Goal: Task Accomplishment & Management: Use online tool/utility

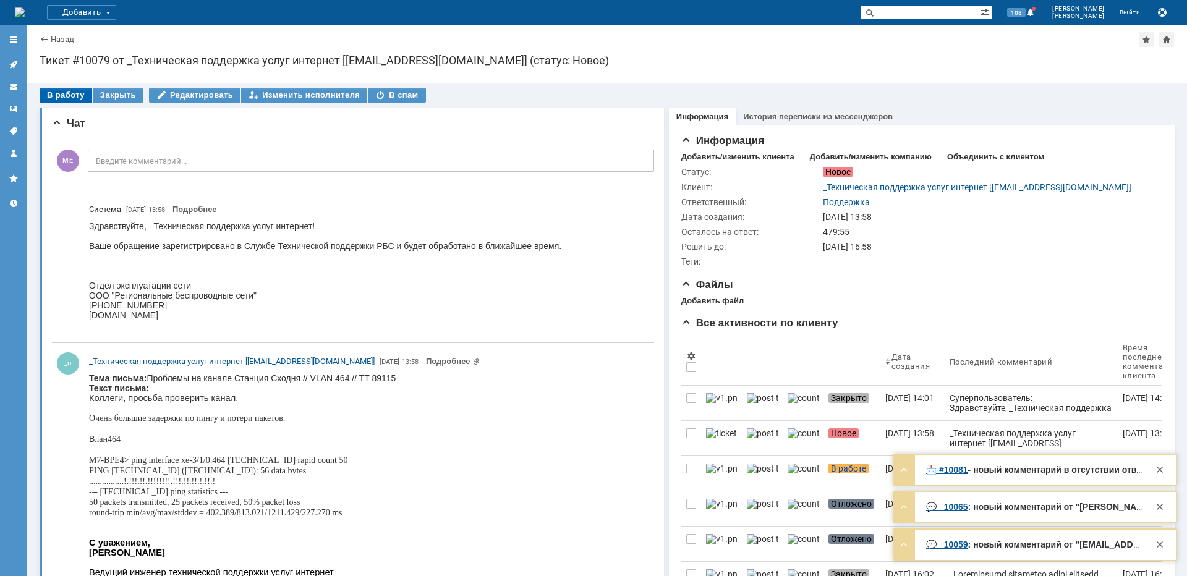
click at [61, 89] on div "В работу" at bounding box center [66, 95] width 53 height 15
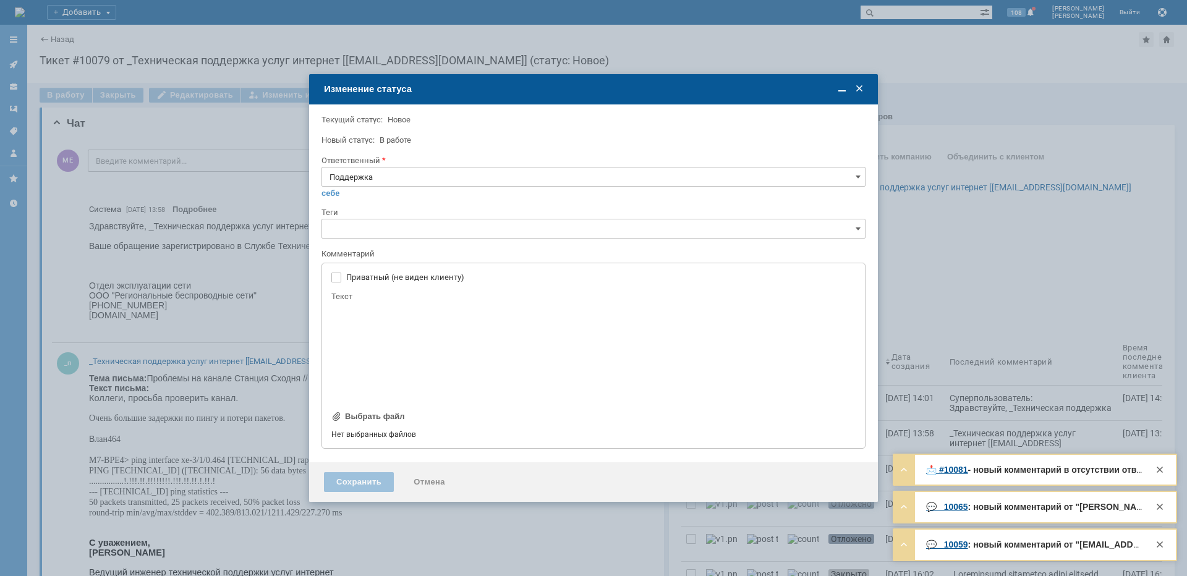
type input "[не указано]"
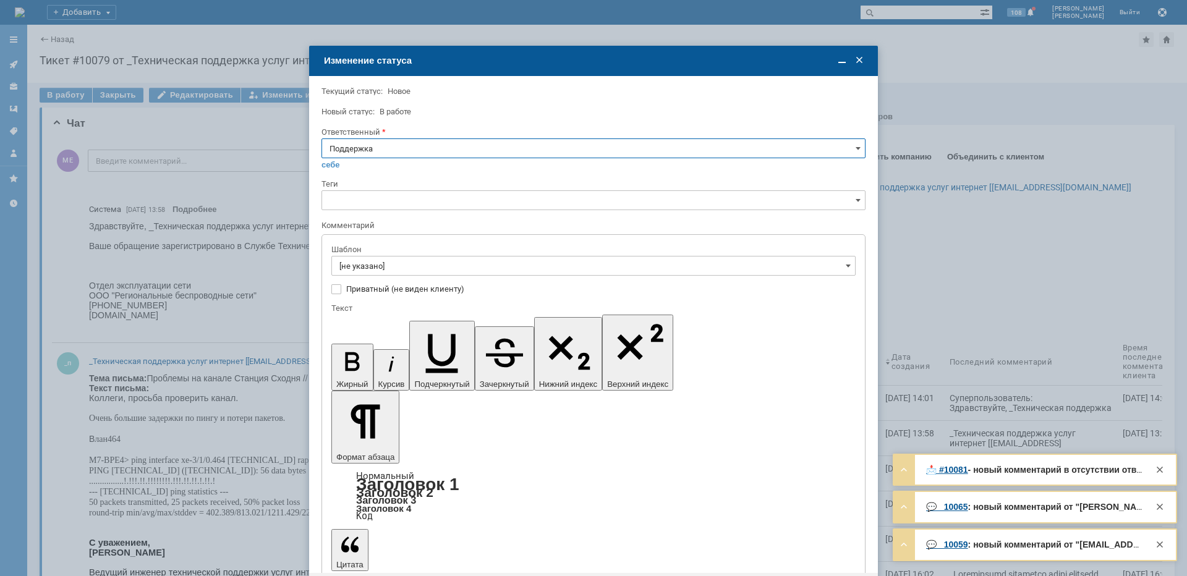
click at [345, 146] on input "Поддержка" at bounding box center [593, 148] width 544 height 20
click at [365, 273] on span "[PERSON_NAME]" at bounding box center [593, 273] width 528 height 10
type input "[PERSON_NAME]"
click at [367, 268] on input "[не указано]" at bounding box center [593, 266] width 524 height 20
type input "[PERSON_NAME]"
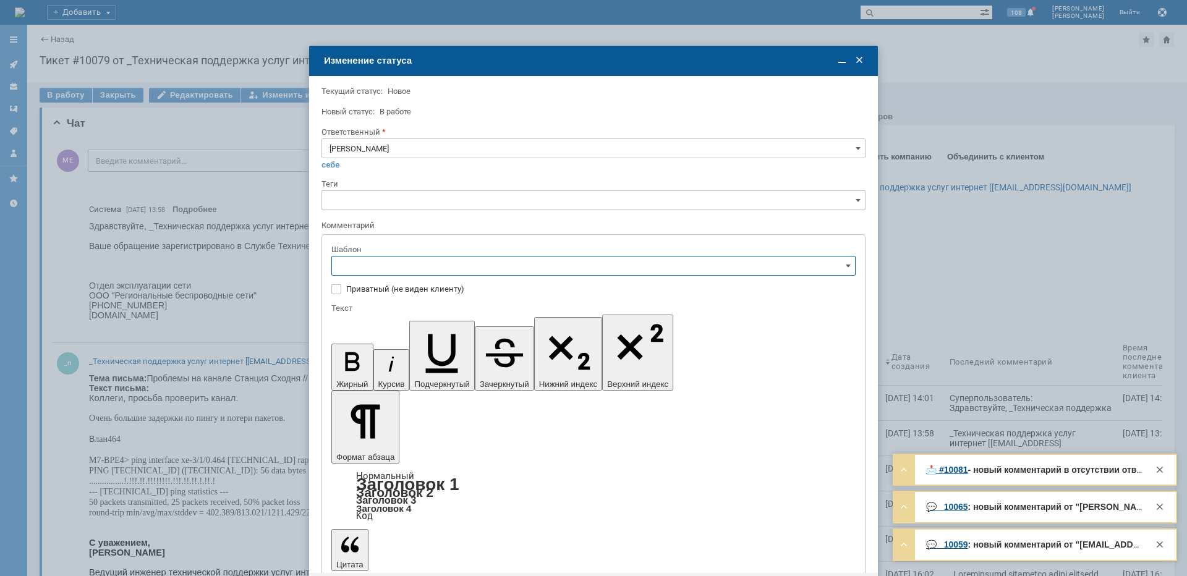
scroll to position [124, 0]
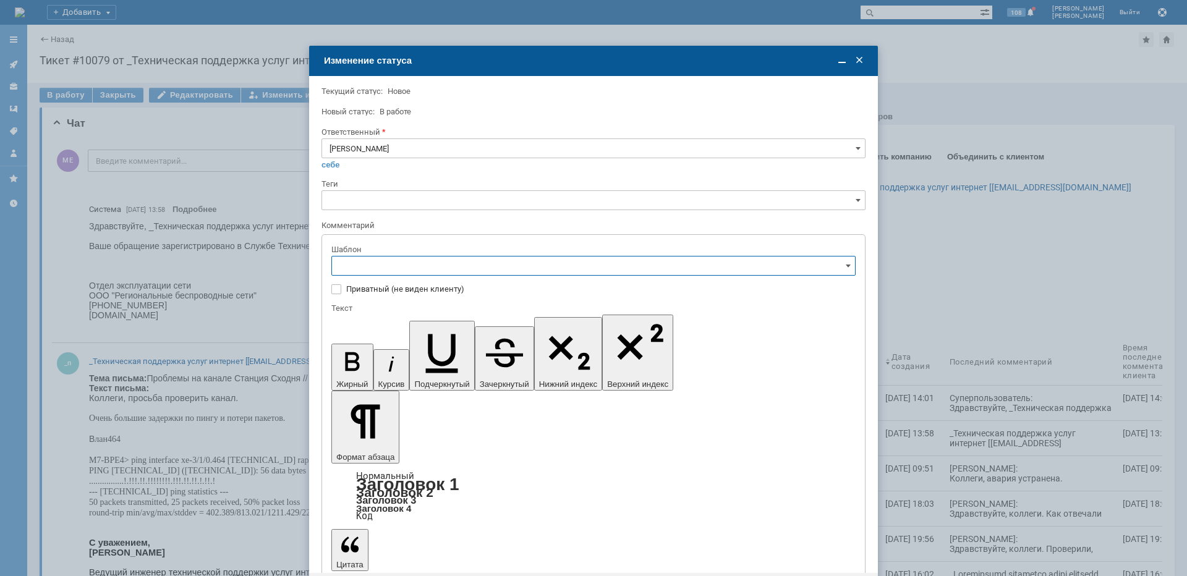
click at [435, 410] on span "[операторы] штатно потерь нет" at bounding box center [593, 410] width 508 height 10
type input "[операторы] штатно потерь нет"
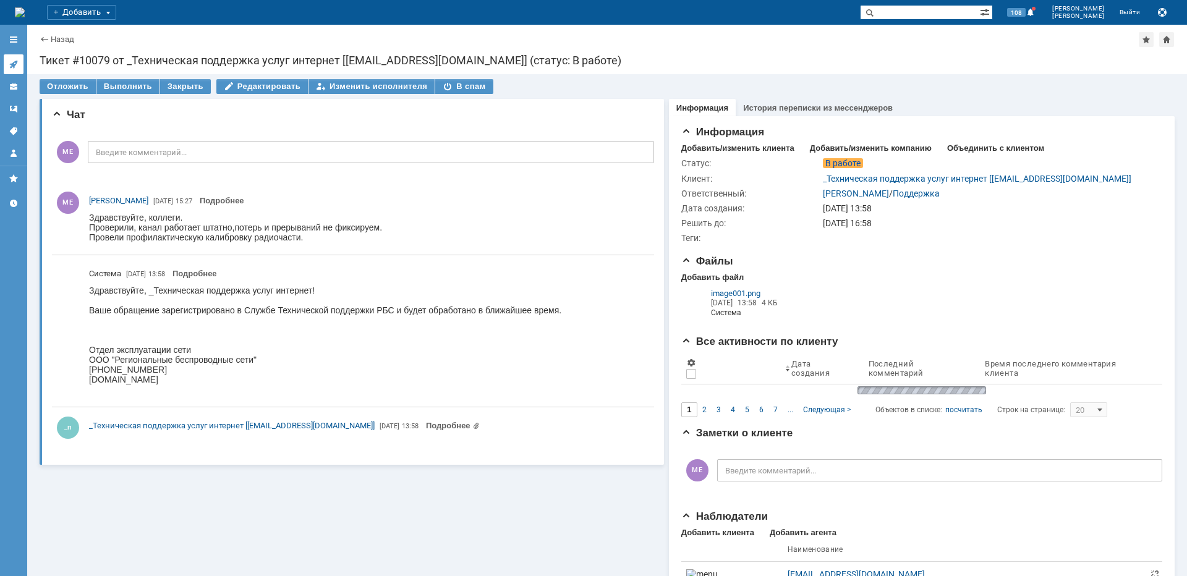
scroll to position [0, 0]
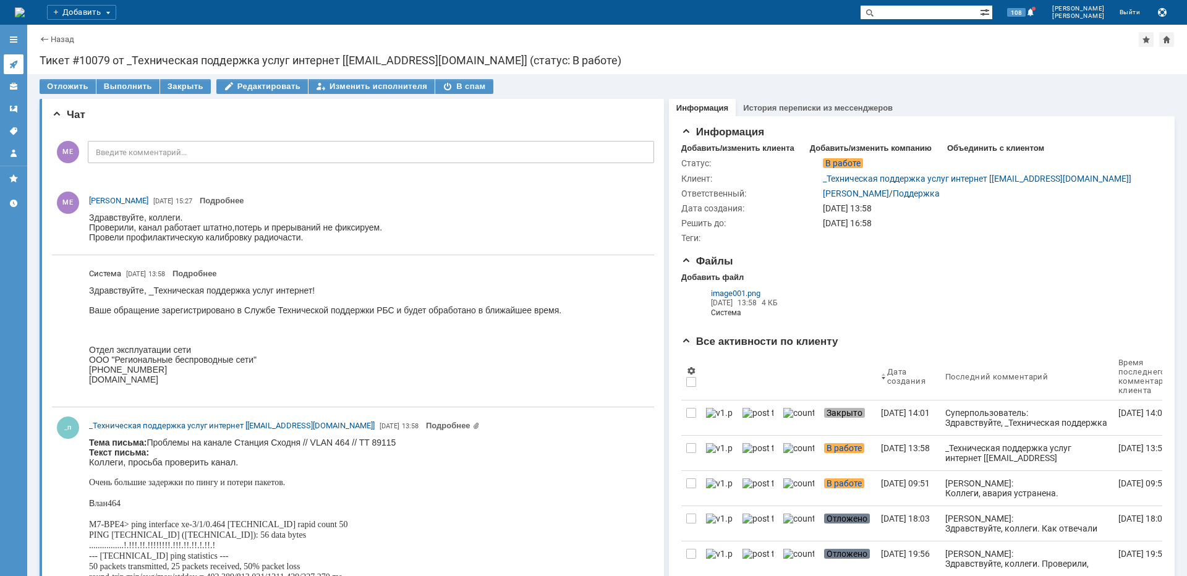
click at [10, 62] on icon at bounding box center [14, 64] width 10 height 10
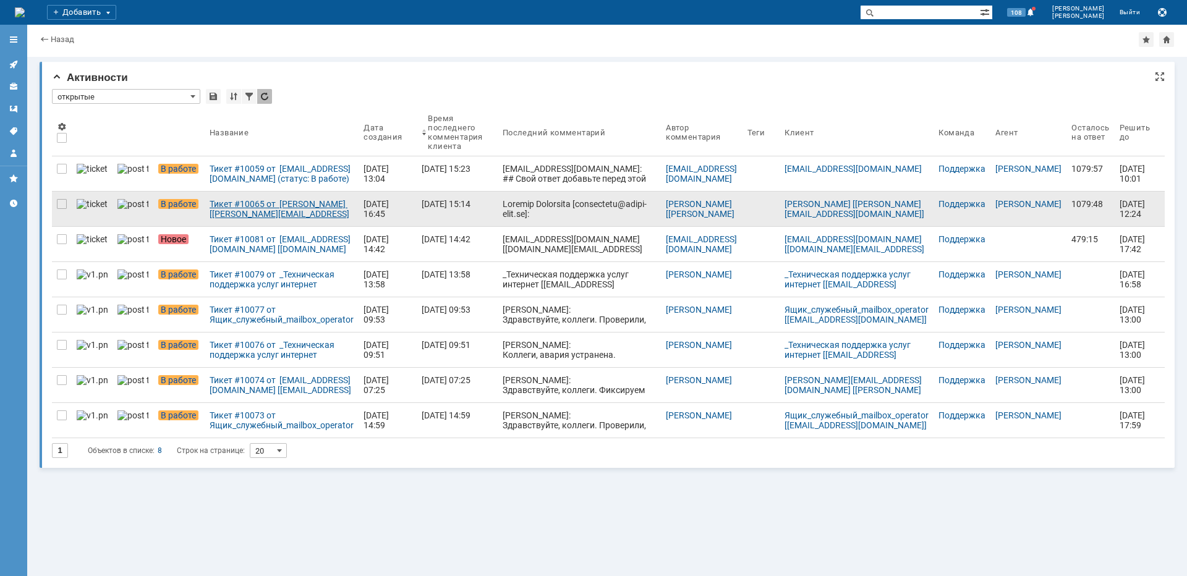
click at [254, 212] on div "Тикет #10065 от [PERSON_NAME] [[PERSON_NAME][EMAIL_ADDRESS][DOMAIN_NAME]] (стат…" at bounding box center [282, 209] width 144 height 20
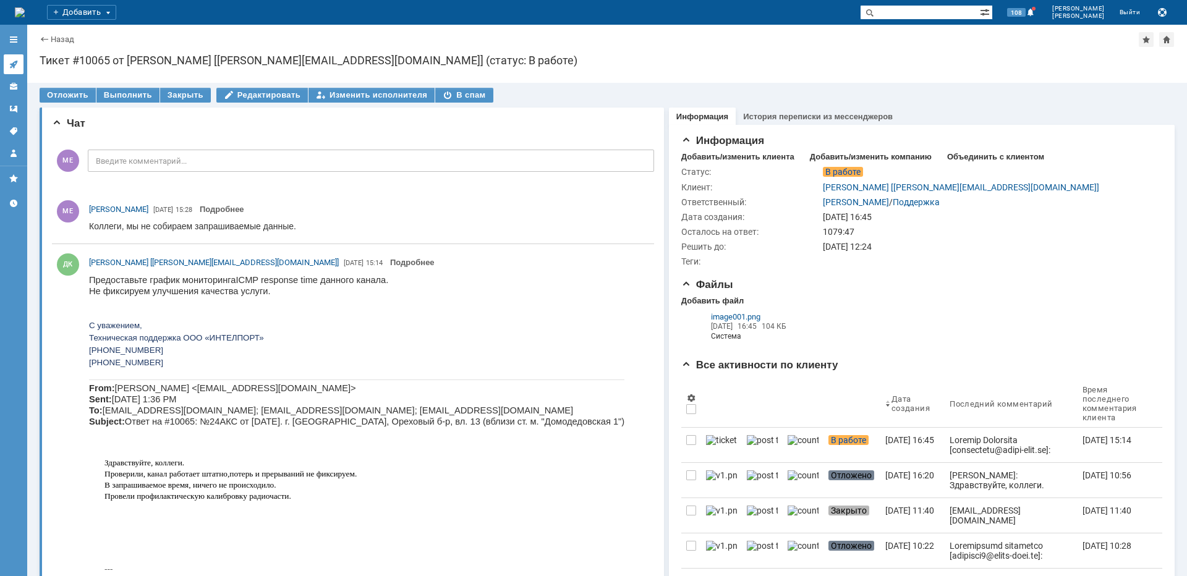
click at [15, 72] on link at bounding box center [14, 64] width 20 height 20
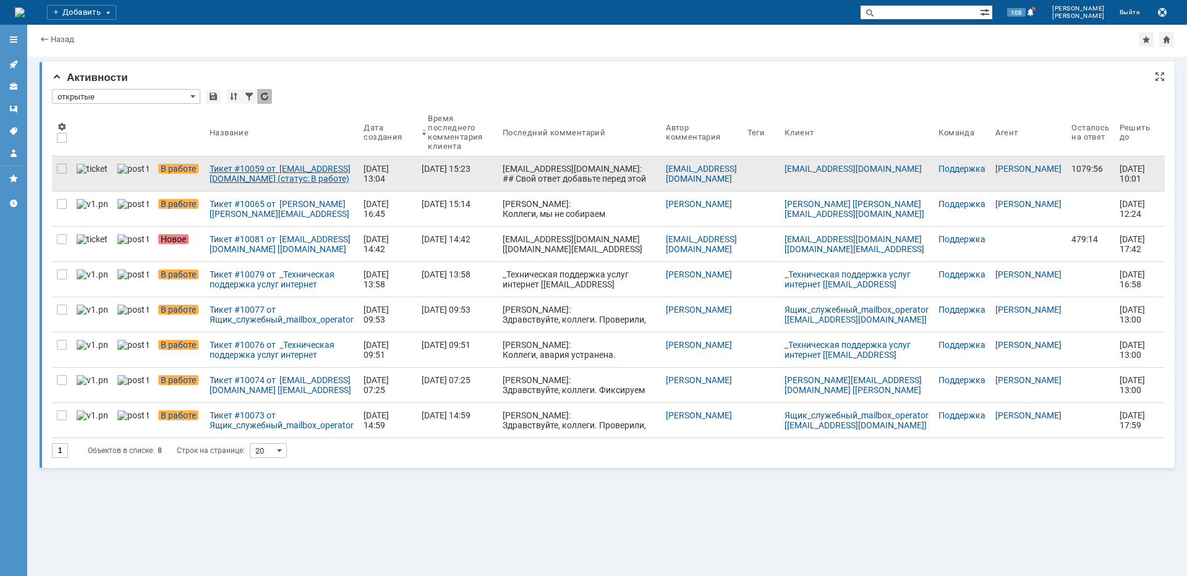
click at [218, 181] on div "Тикет #10059 от [EMAIL_ADDRESS][DOMAIN_NAME] (статус: В работе)" at bounding box center [282, 174] width 144 height 20
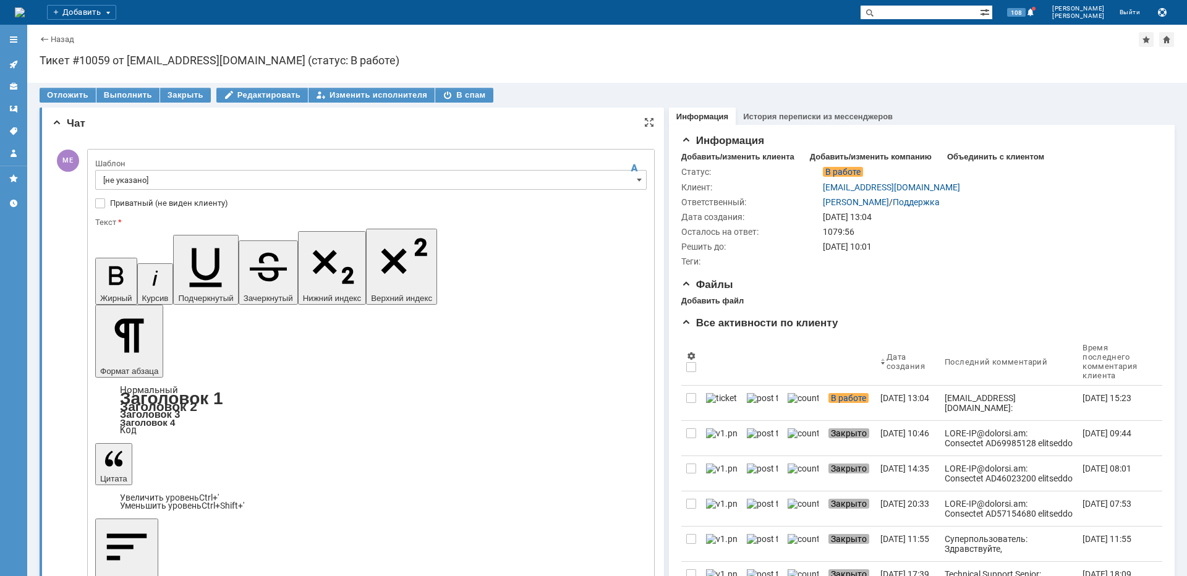
drag, startPoint x: 145, startPoint y: 3592, endPoint x: 186, endPoint y: 3835, distance: 246.4
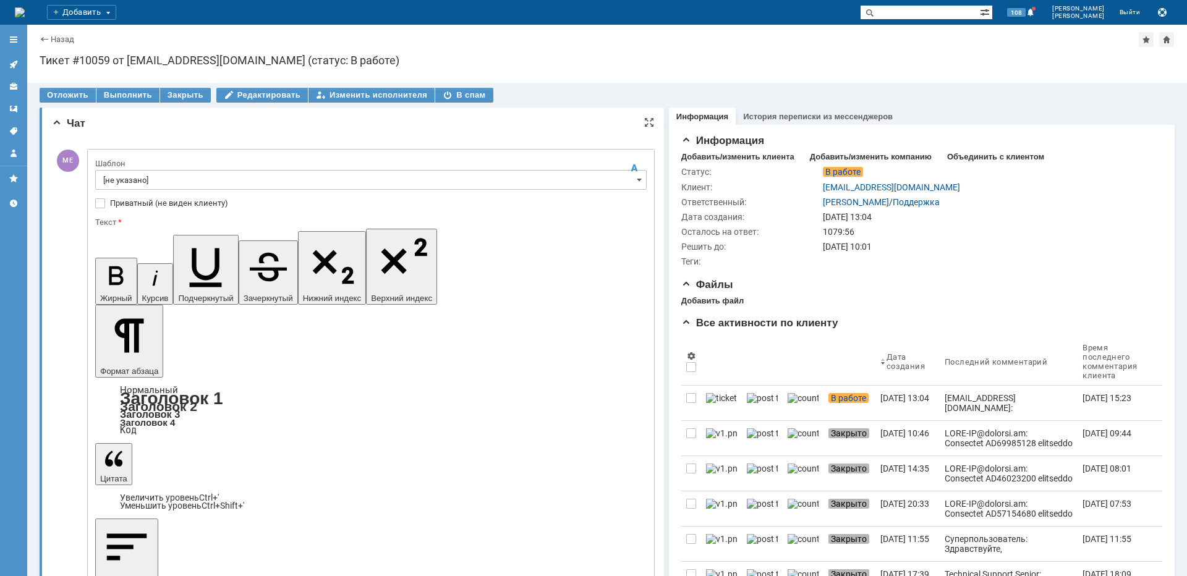
scroll to position [19, 4]
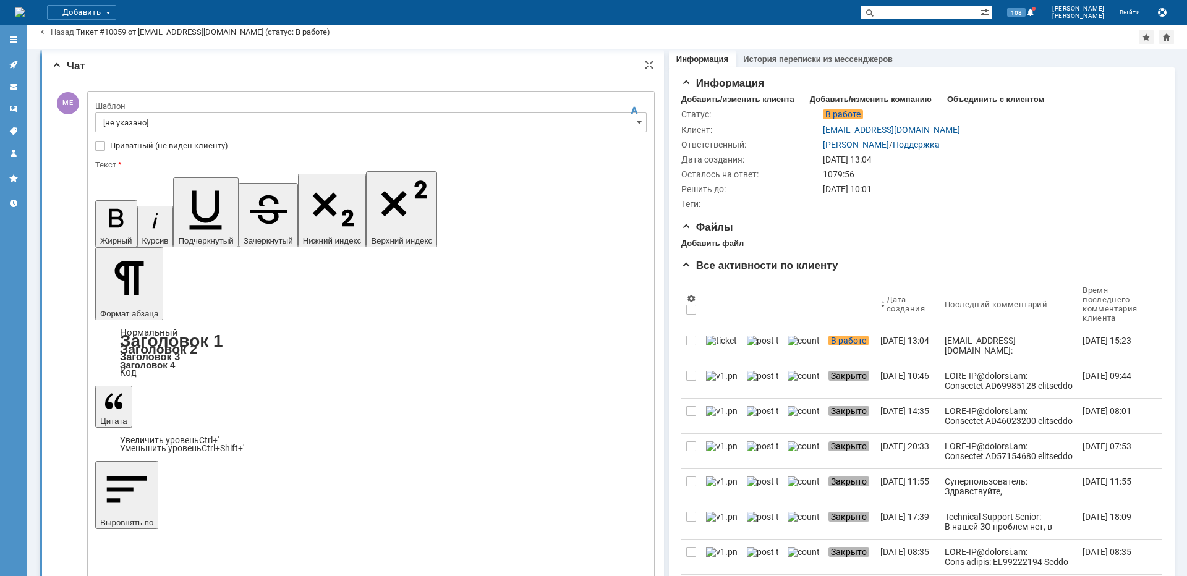
scroll to position [0, 0]
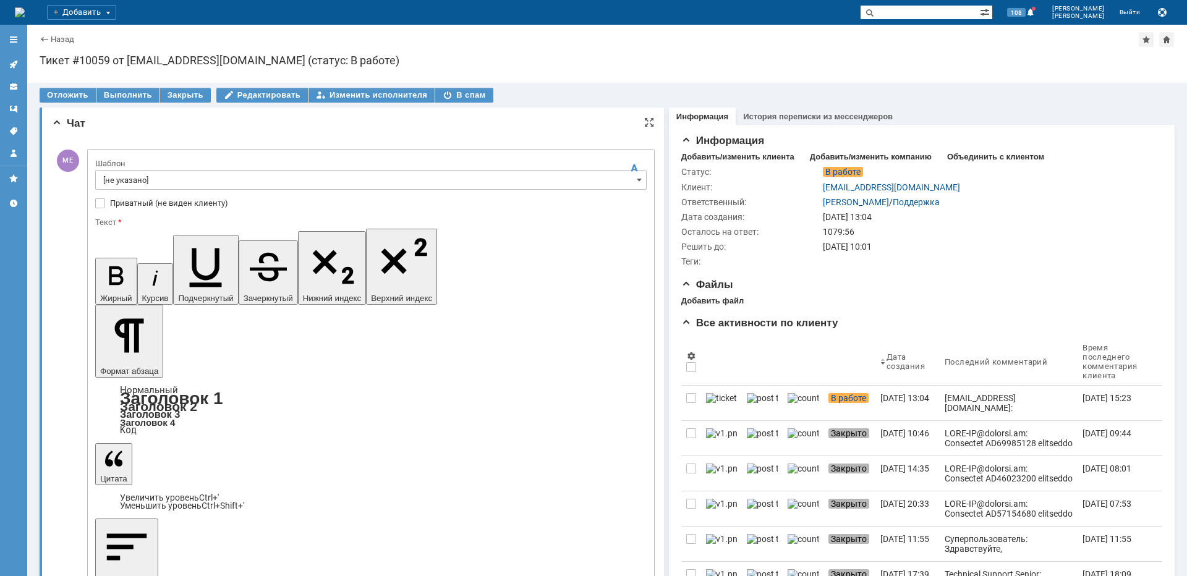
drag, startPoint x: 329, startPoint y: 3589, endPoint x: 100, endPoint y: 3589, distance: 229.3
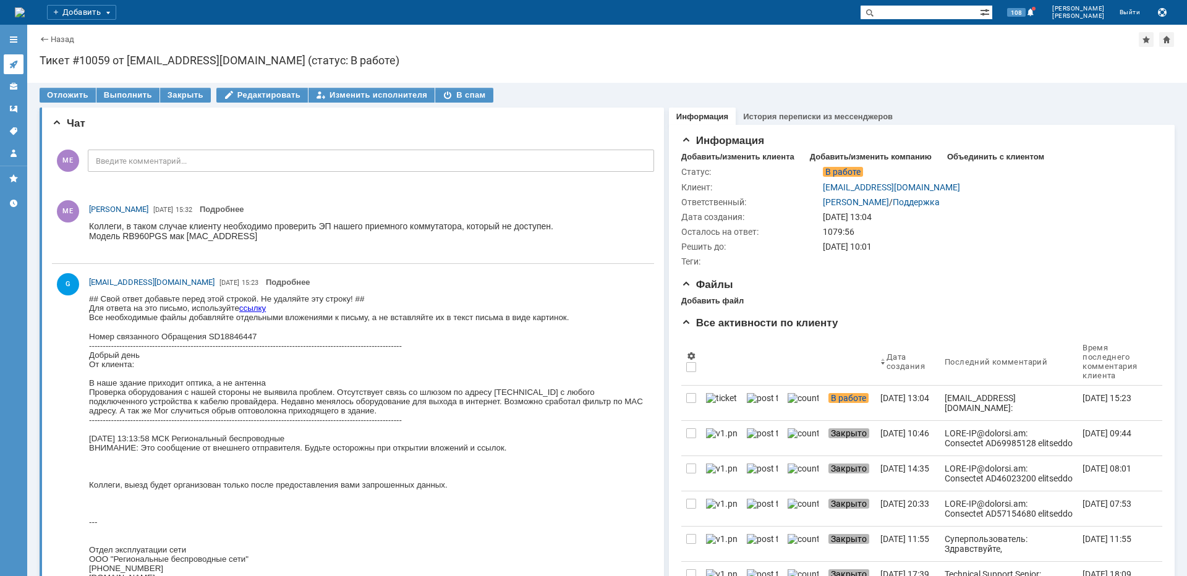
click at [19, 59] on link at bounding box center [14, 64] width 20 height 20
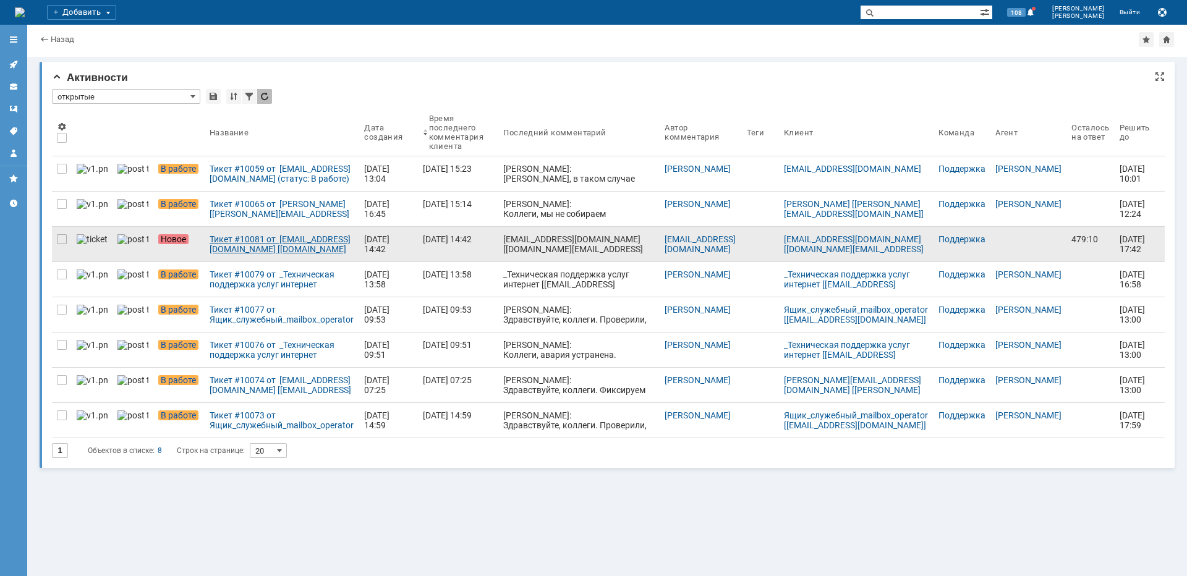
click at [222, 242] on div "Тикет #10081 от [EMAIL_ADDRESS][DOMAIN_NAME] [[DOMAIN_NAME][EMAIL_ADDRESS][DOMA…" at bounding box center [282, 244] width 145 height 20
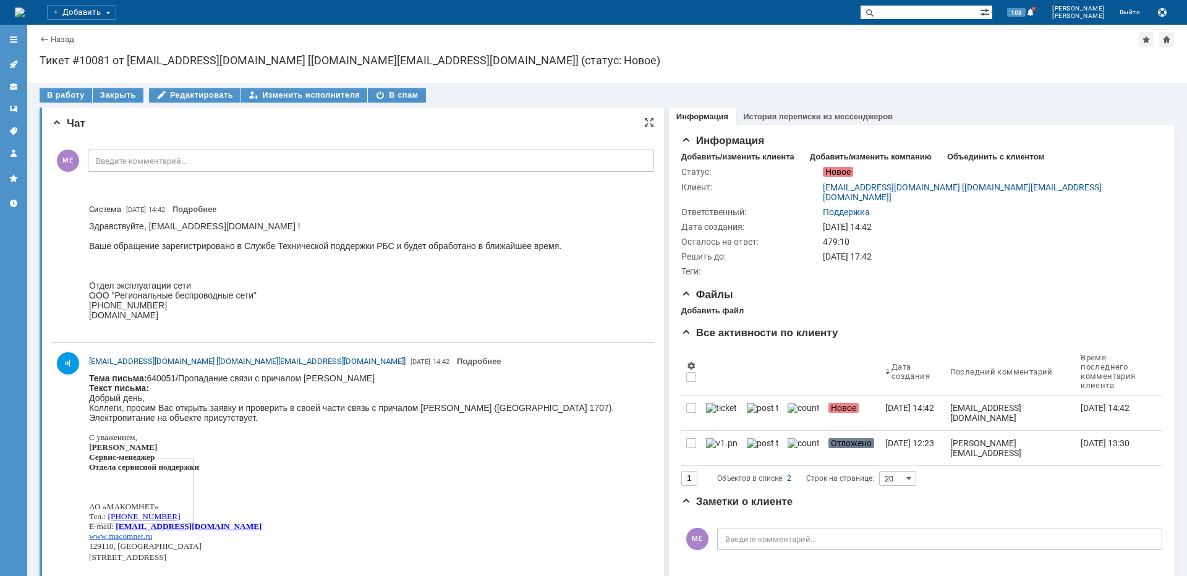
click at [321, 376] on body "Тема письма: 640051/Пропадание связи с причалом [PERSON_NAME] Текст письма: Доб…" at bounding box center [351, 475] width 525 height 205
copy body "Сердце"
drag, startPoint x: 56, startPoint y: 95, endPoint x: 67, endPoint y: 100, distance: 12.2
click at [56, 95] on div "В работу" at bounding box center [66, 95] width 53 height 15
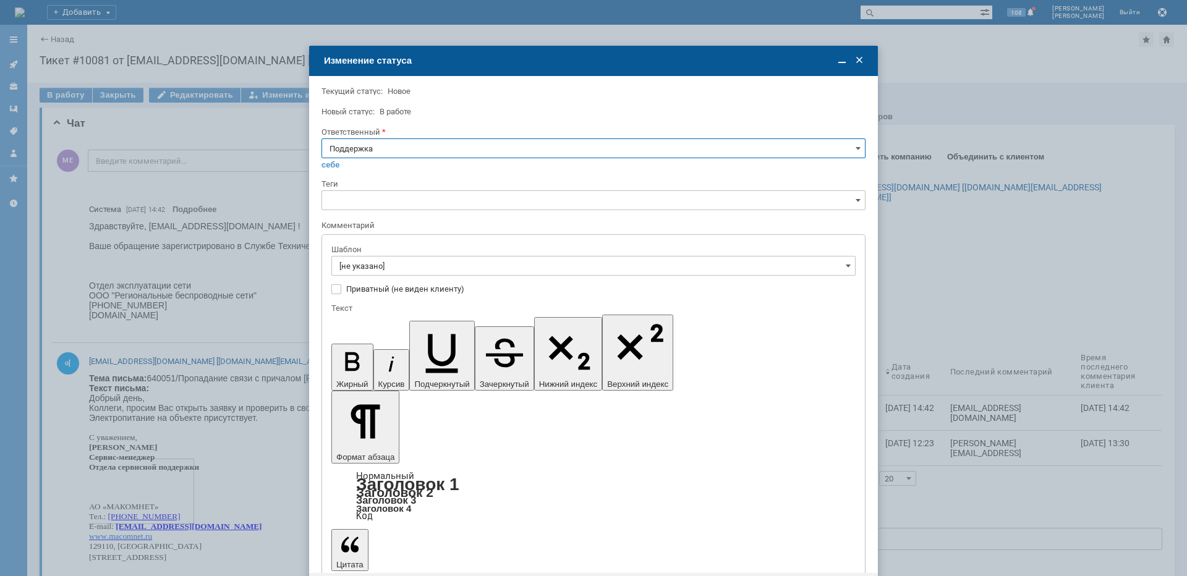
click at [337, 146] on input "Поддержка" at bounding box center [593, 148] width 544 height 20
click at [385, 269] on span "[PERSON_NAME]" at bounding box center [593, 273] width 528 height 10
type input "[PERSON_NAME]"
click at [387, 268] on input "[не указано]" at bounding box center [593, 266] width 524 height 20
type input "[PERSON_NAME]"
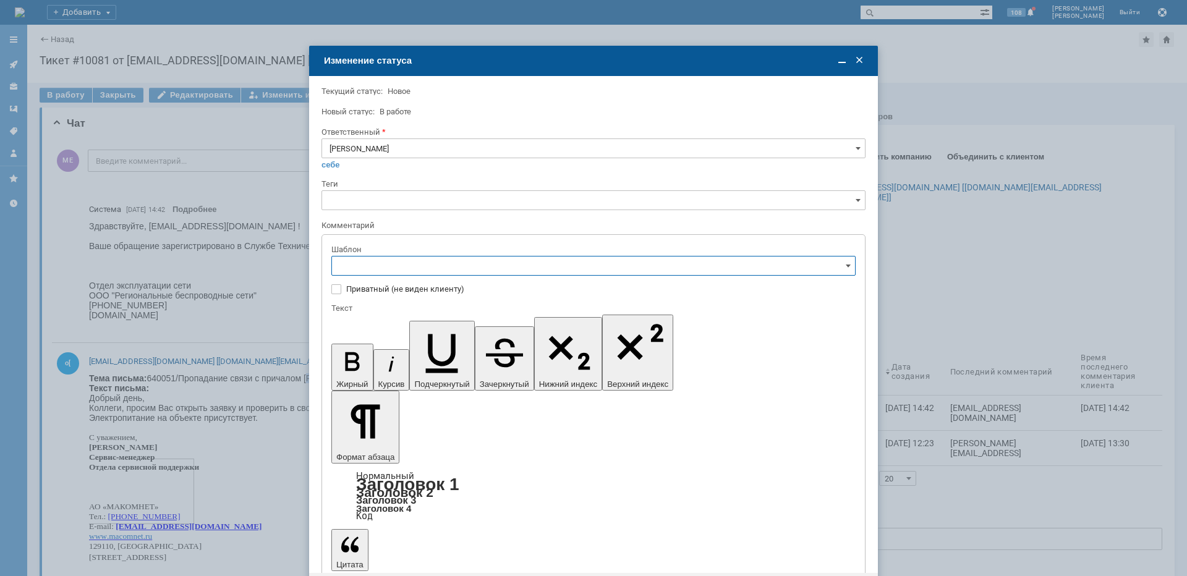
scroll to position [185, 0]
click at [435, 303] on span "[операторы] штатно маки" at bounding box center [593, 307] width 508 height 10
type input "[операторы] штатно маки"
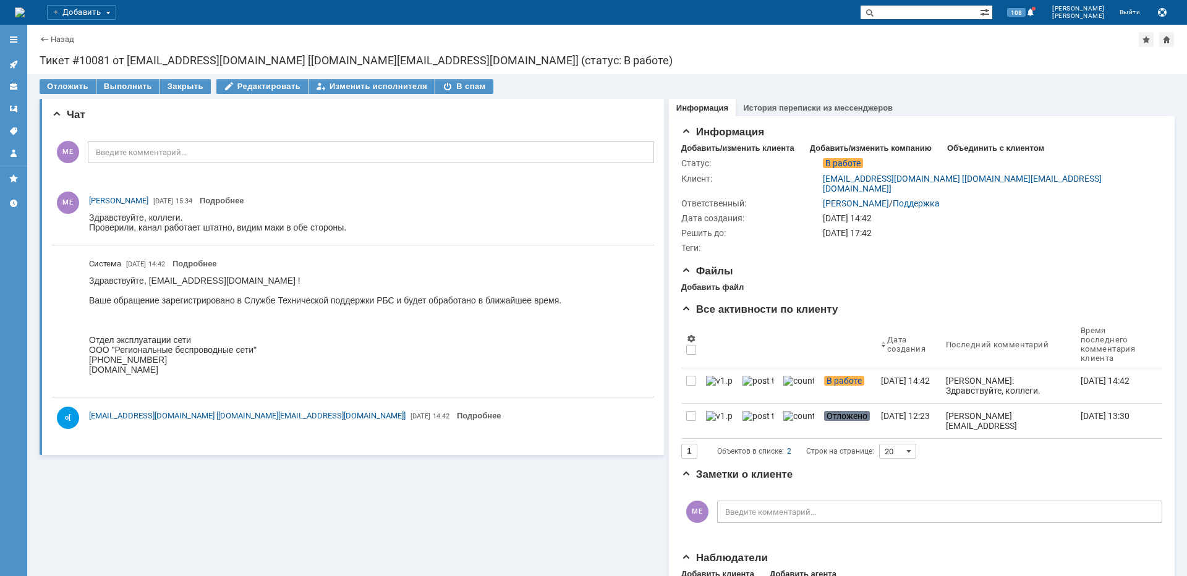
scroll to position [0, 0]
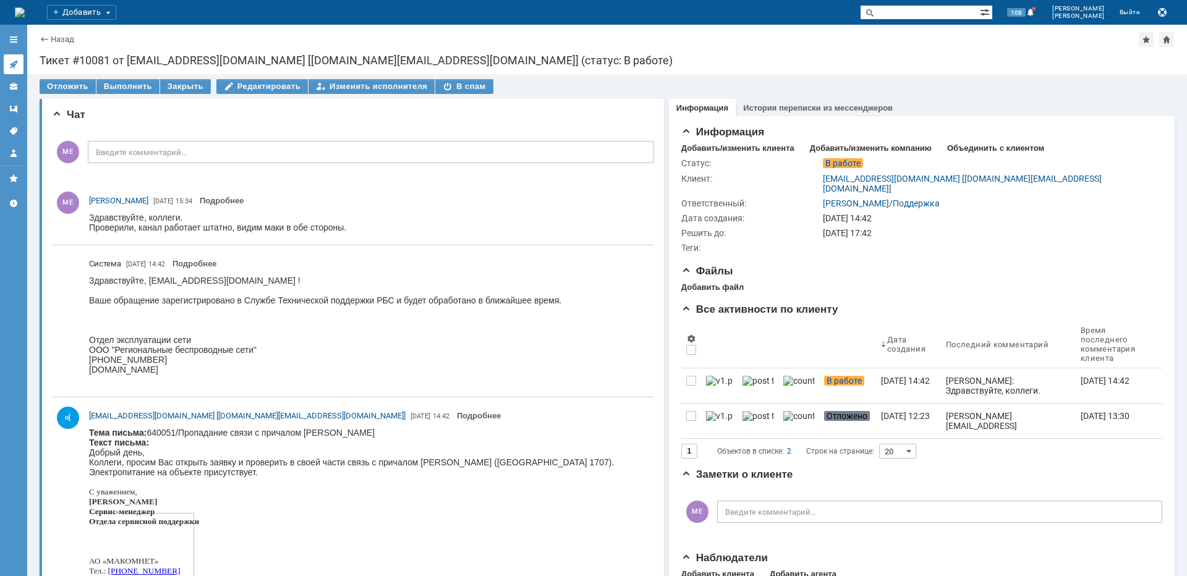
click at [17, 62] on icon at bounding box center [14, 64] width 10 height 10
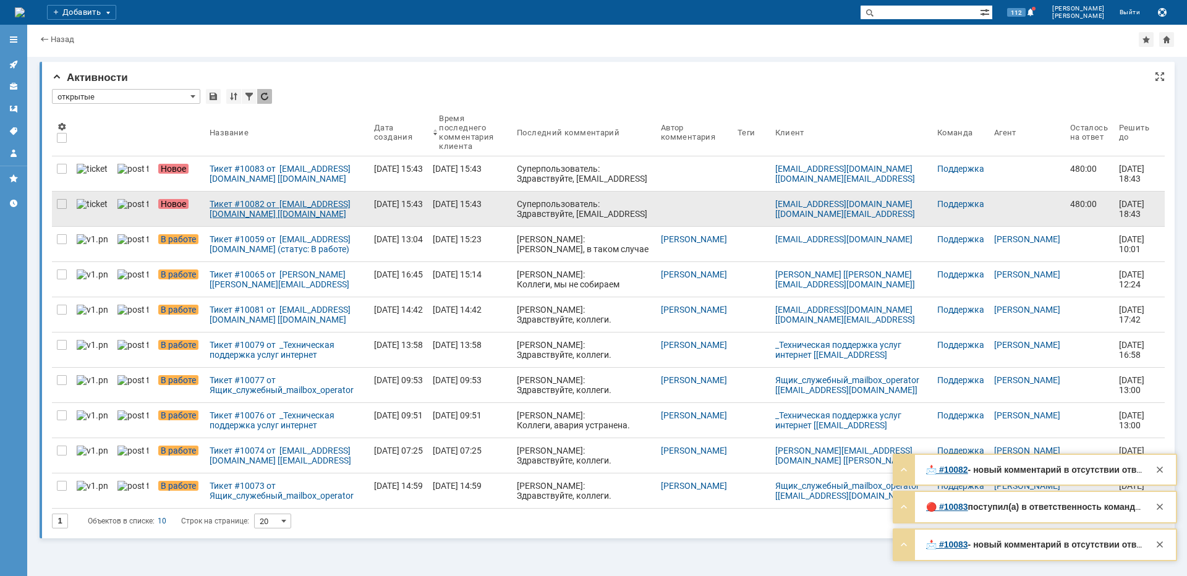
click at [269, 216] on div "Тикет #10082 от [EMAIL_ADDRESS][DOMAIN_NAME] [[DOMAIN_NAME][EMAIL_ADDRESS][DOMA…" at bounding box center [287, 209] width 155 height 20
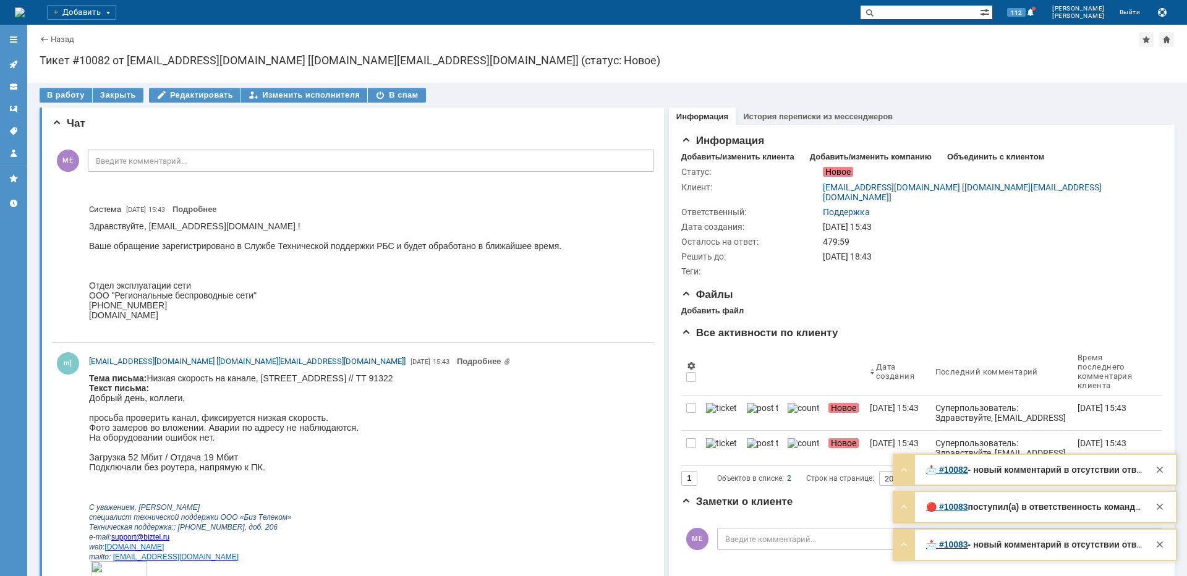
click at [275, 376] on body "Тема письма: Низкая скорость на канале, Кременчугская, 17/11 // ТТ 91322 Текст …" at bounding box center [241, 484] width 304 height 223
copy body "Кременчугская"
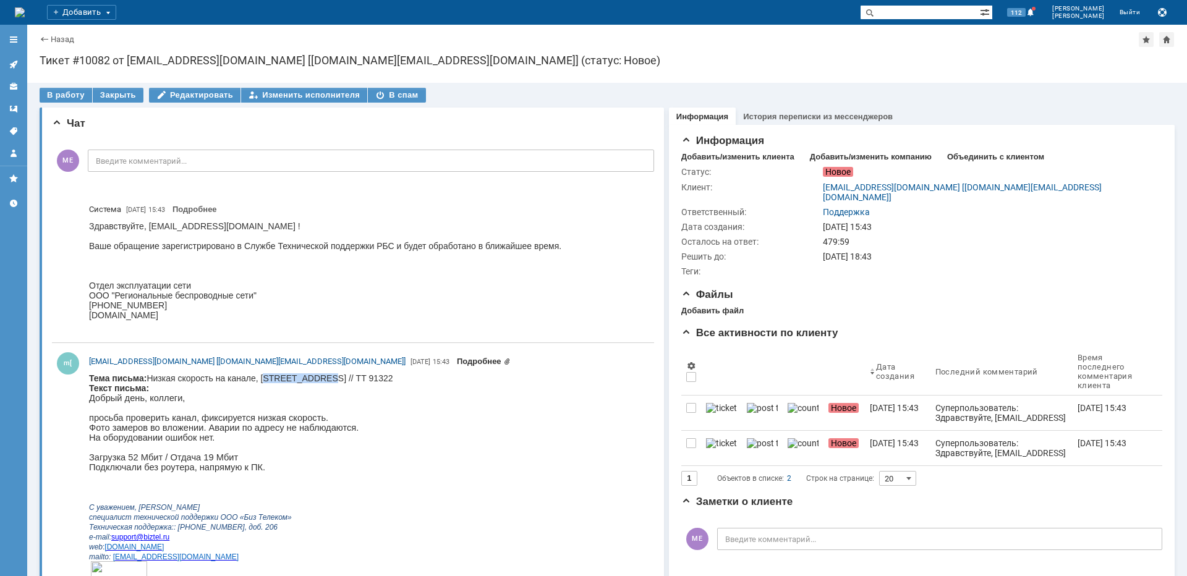
click at [457, 359] on link "Подробнее" at bounding box center [484, 361] width 54 height 9
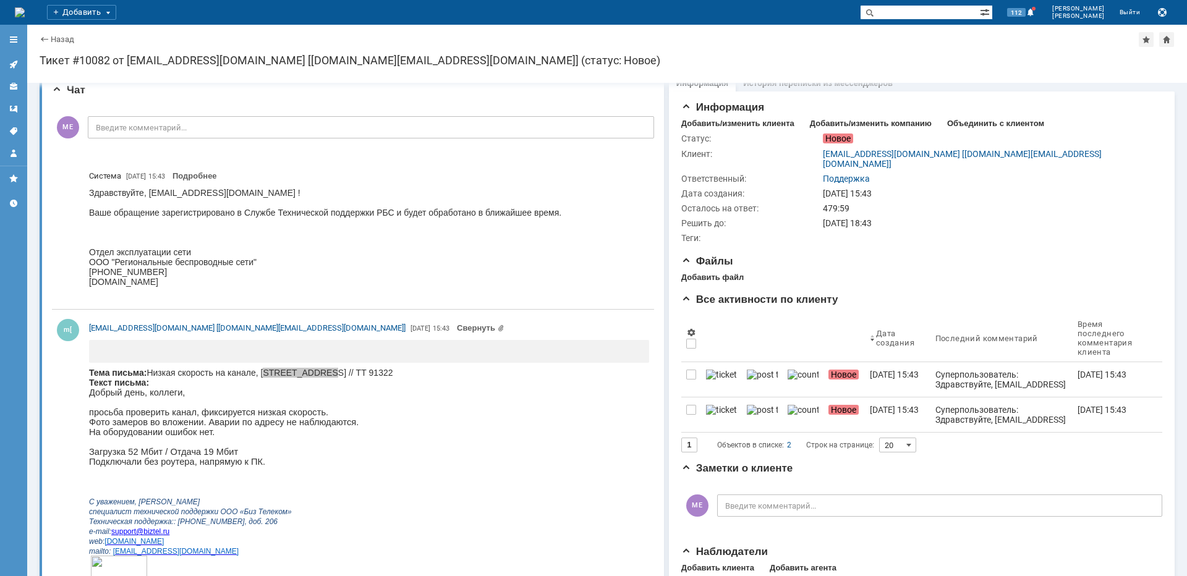
scroll to position [124, 0]
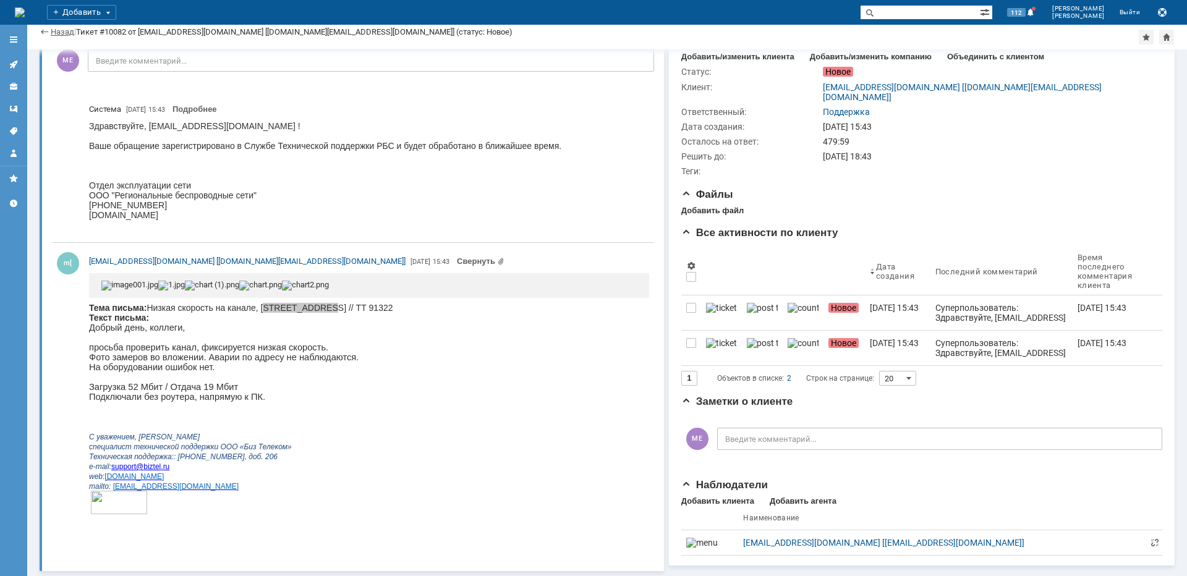
click at [51, 34] on link "Назад" at bounding box center [62, 31] width 23 height 9
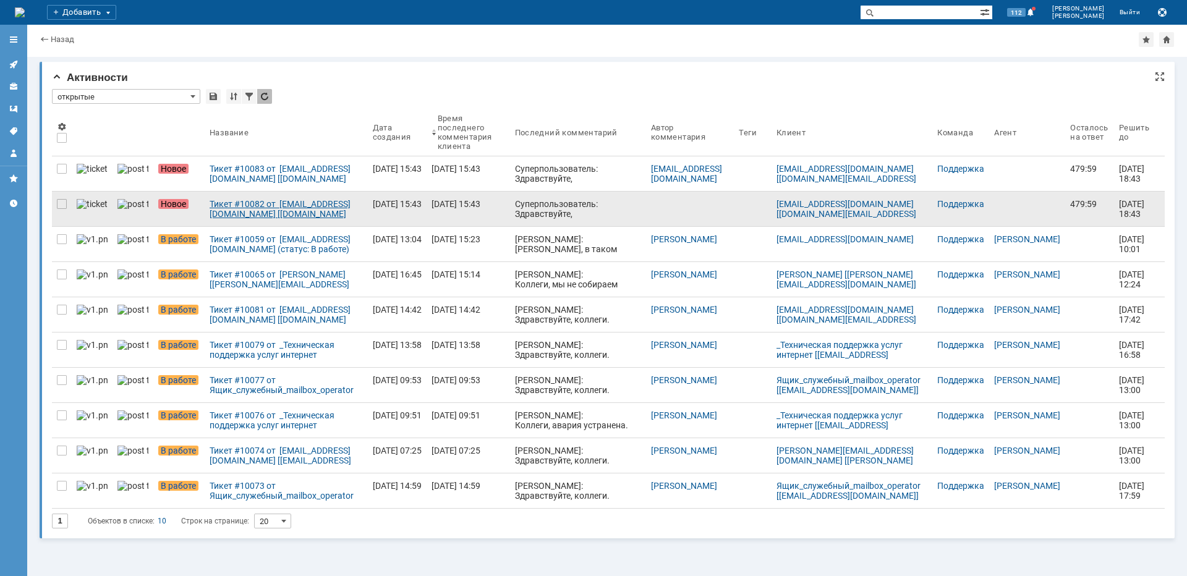
click at [253, 209] on div "Тикет #10082 от [EMAIL_ADDRESS][DOMAIN_NAME] [[DOMAIN_NAME][EMAIL_ADDRESS][DOMA…" at bounding box center [286, 209] width 153 height 20
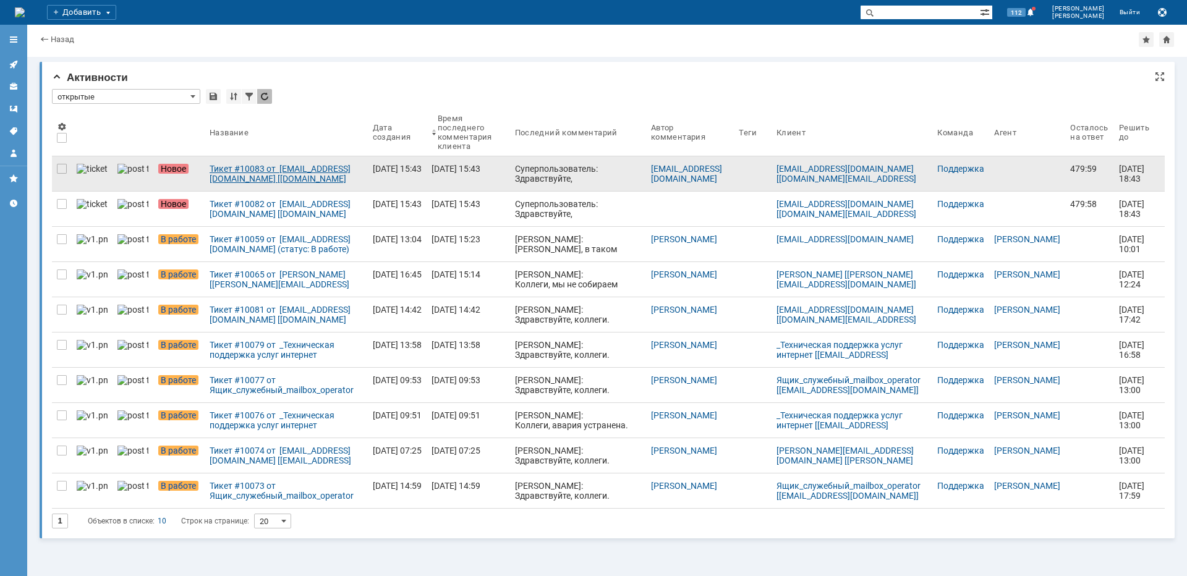
click at [267, 174] on div "Тикет #10083 от [EMAIL_ADDRESS][DOMAIN_NAME] [[DOMAIN_NAME][EMAIL_ADDRESS][DOMA…" at bounding box center [286, 174] width 153 height 20
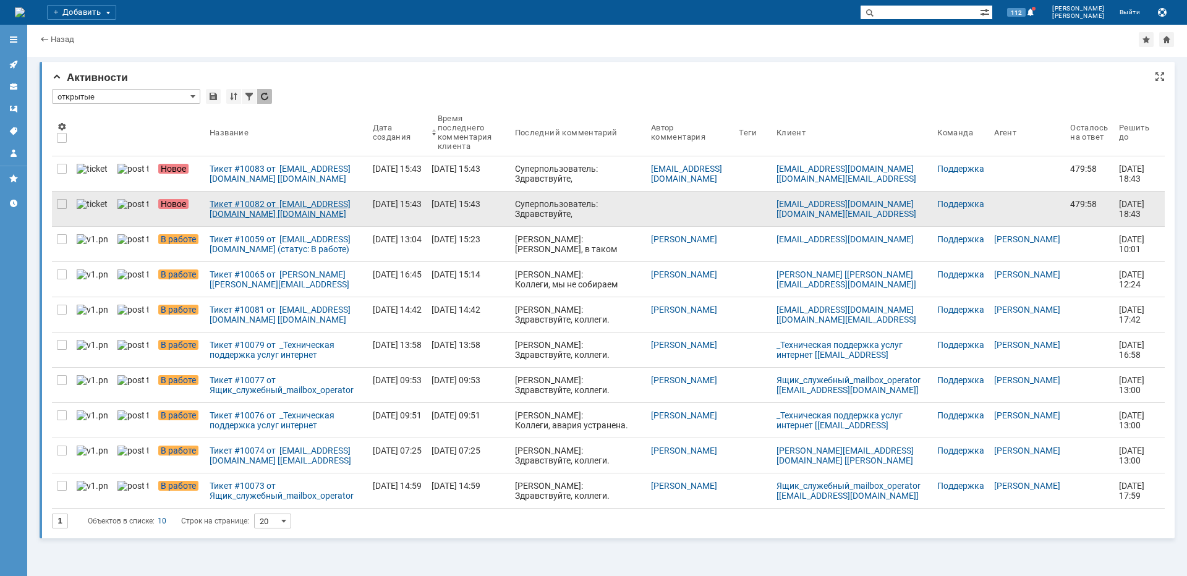
click at [269, 209] on div "Тикет #10082 от [EMAIL_ADDRESS][DOMAIN_NAME] [[DOMAIN_NAME][EMAIL_ADDRESS][DOMA…" at bounding box center [286, 209] width 153 height 20
click at [61, 201] on div at bounding box center [62, 204] width 10 height 10
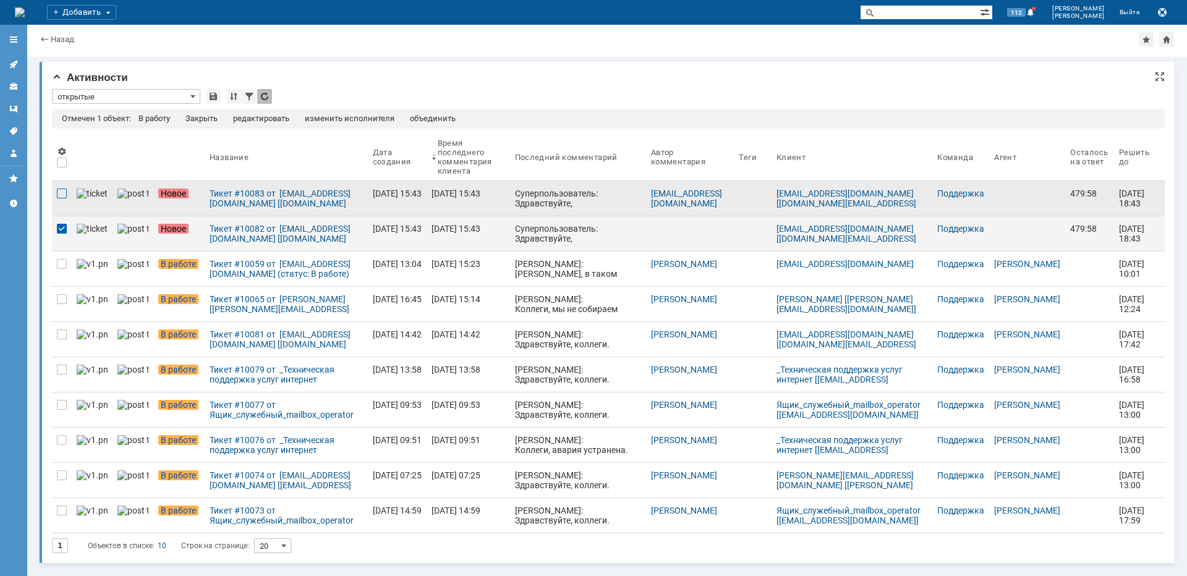
click at [64, 191] on div at bounding box center [62, 194] width 10 height 10
click at [367, 118] on div "объединить" at bounding box center [377, 119] width 46 height 10
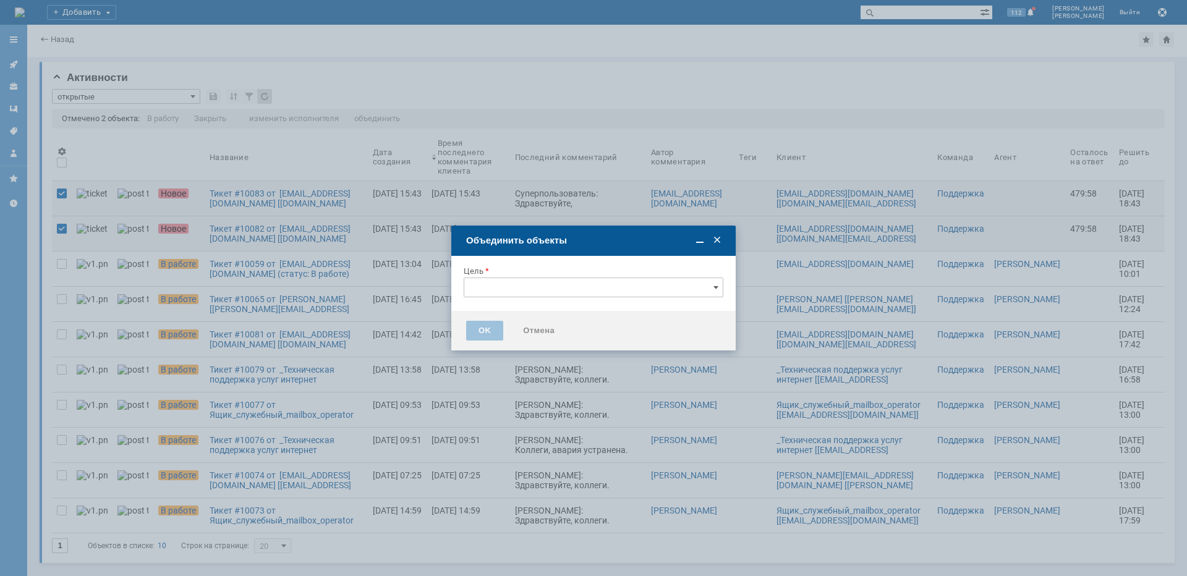
type input "[не указано]"
click at [534, 281] on input "[не указано]" at bounding box center [594, 288] width 260 height 20
click at [557, 333] on span "Тикет #10082 от [EMAIL_ADDRESS][DOMAIN_NAME] [[DOMAIN_NAME][EMAIL_ADDRESS][DOMA…" at bounding box center [594, 341] width 244 height 30
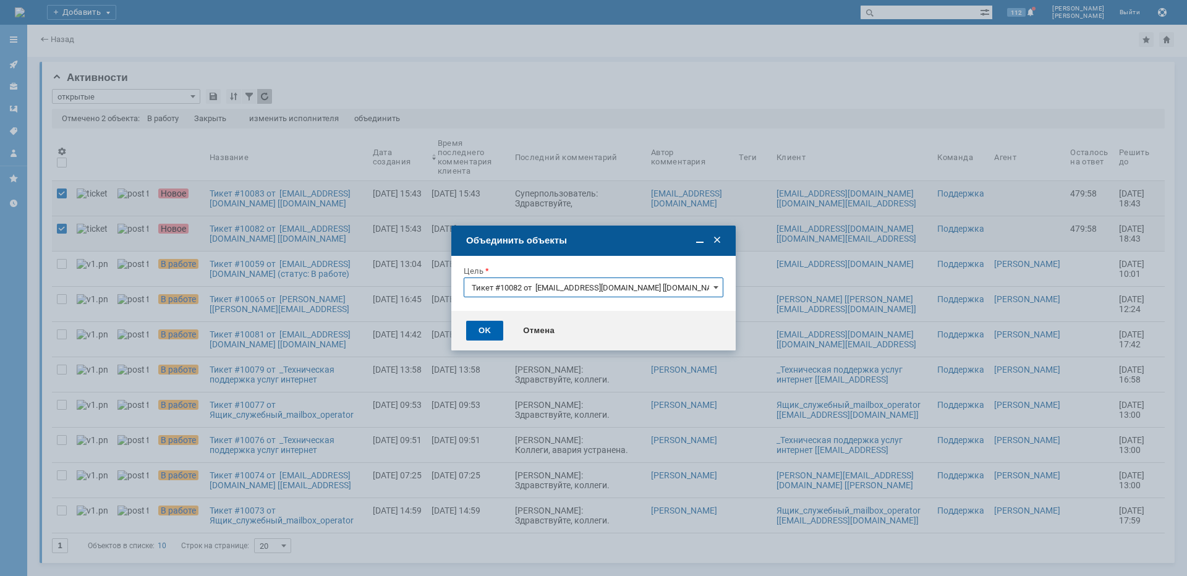
type input "Тикет #10082 от [EMAIL_ADDRESS][DOMAIN_NAME] [[DOMAIN_NAME][EMAIL_ADDRESS][DOMA…"
click at [485, 329] on div "OK" at bounding box center [484, 331] width 37 height 20
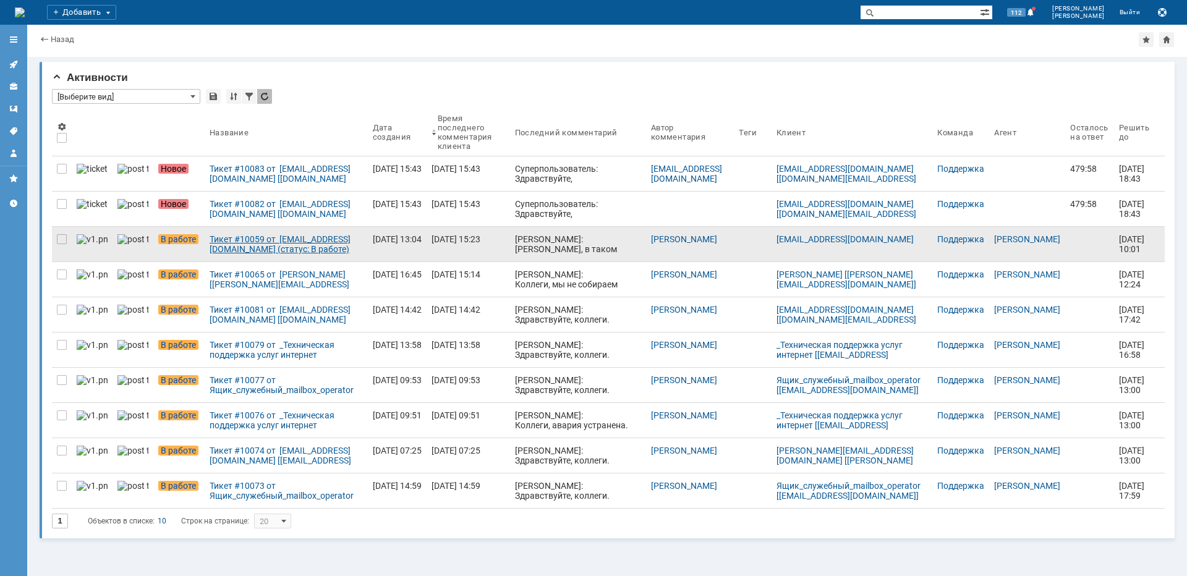
type input "открытые"
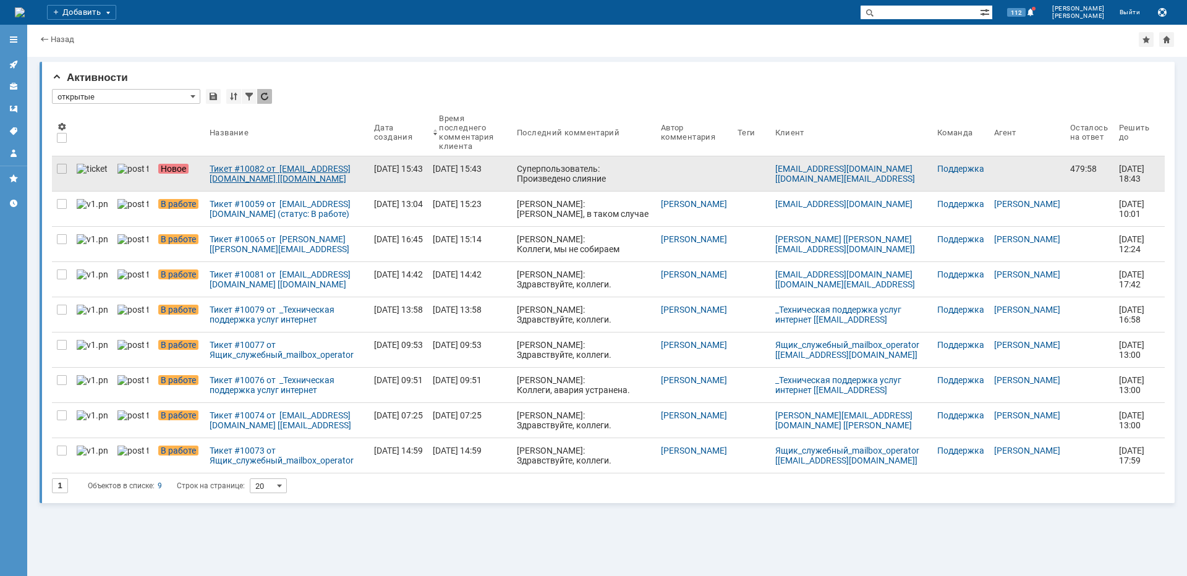
click at [235, 180] on div "Тикет #10082 от [EMAIL_ADDRESS][DOMAIN_NAME] [[DOMAIN_NAME][EMAIL_ADDRESS][DOMA…" at bounding box center [287, 174] width 155 height 20
